Goal: Task Accomplishment & Management: Manage account settings

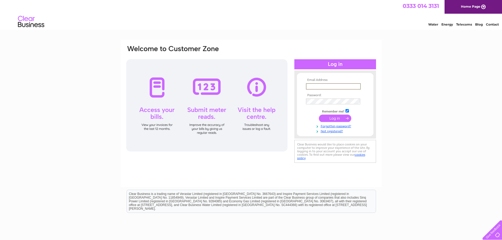
click at [348, 85] on input "text" at bounding box center [333, 86] width 55 height 6
type input "[PERSON_NAME][EMAIL_ADDRESS][DOMAIN_NAME]"
click at [333, 104] on td at bounding box center [335, 101] width 61 height 8
click at [335, 117] on input "submit" at bounding box center [335, 118] width 32 height 7
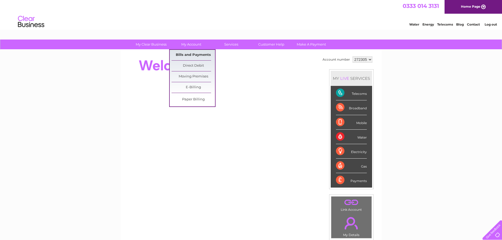
click at [194, 57] on link "Bills and Payments" at bounding box center [193, 55] width 43 height 11
click at [198, 55] on link "Bills and Payments" at bounding box center [193, 55] width 43 height 11
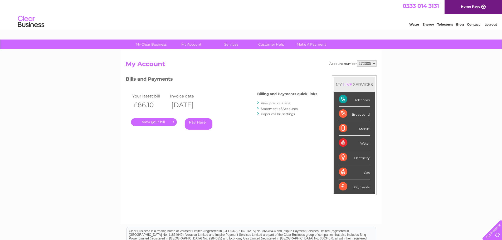
click at [275, 103] on link "View previous bills" at bounding box center [275, 103] width 29 height 4
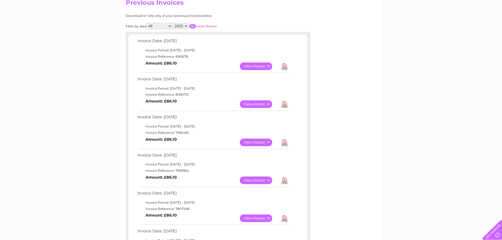
scroll to position [65, 0]
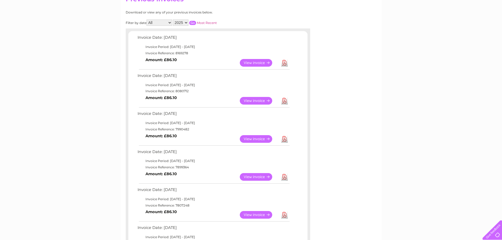
click at [255, 177] on link "View" at bounding box center [259, 177] width 39 height 8
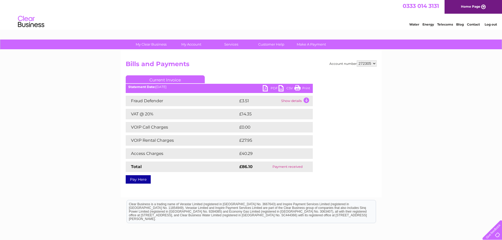
click at [265, 88] on link "PDF" at bounding box center [271, 89] width 16 height 8
